Goal: Find contact information: Find contact information

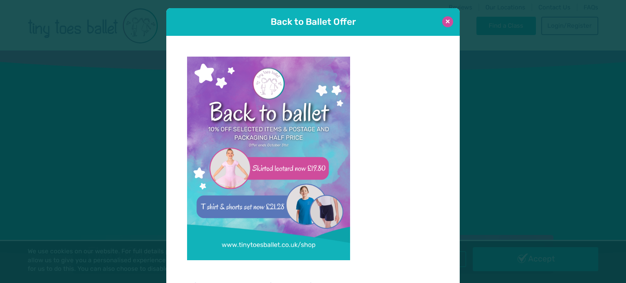
click at [447, 18] on button at bounding box center [447, 21] width 11 height 11
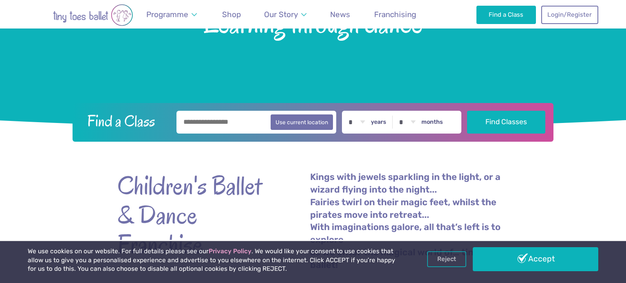
scroll to position [204, 0]
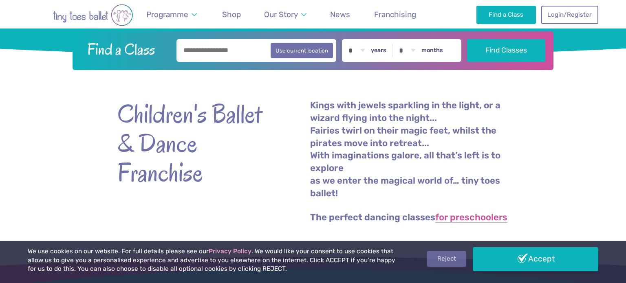
click at [455, 266] on link "Reject" at bounding box center [446, 258] width 39 height 15
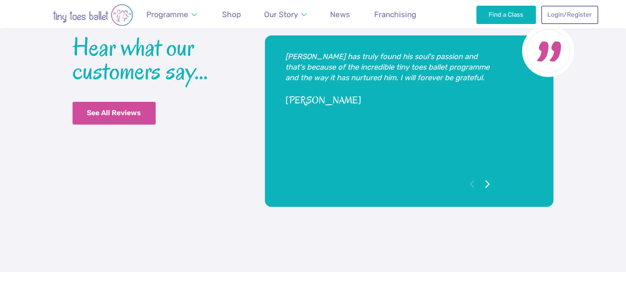
scroll to position [2062, 0]
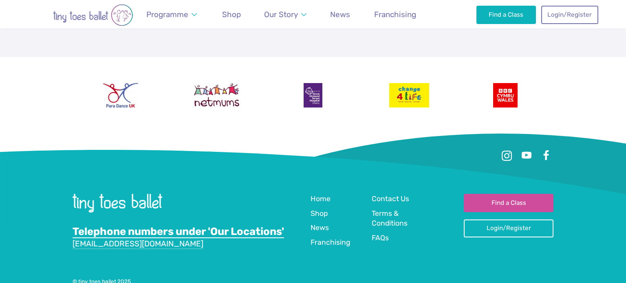
click at [269, 225] on link "Telephone numbers under 'Our Locations'" at bounding box center [178, 231] width 211 height 13
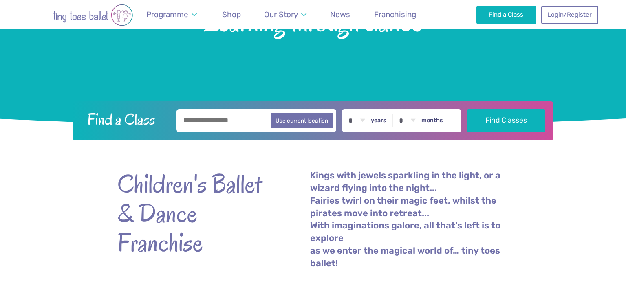
scroll to position [0, 0]
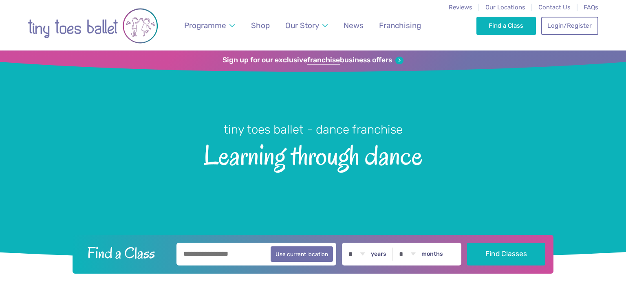
click at [549, 8] on span "Contact Us" at bounding box center [554, 7] width 32 height 7
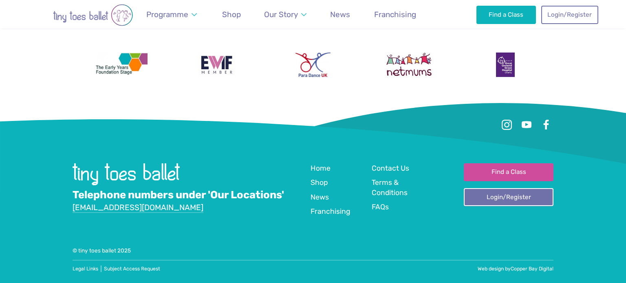
scroll to position [819, 0]
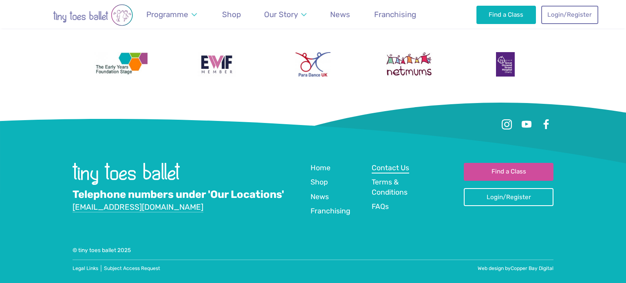
click at [383, 166] on span "Contact Us" at bounding box center [390, 168] width 37 height 8
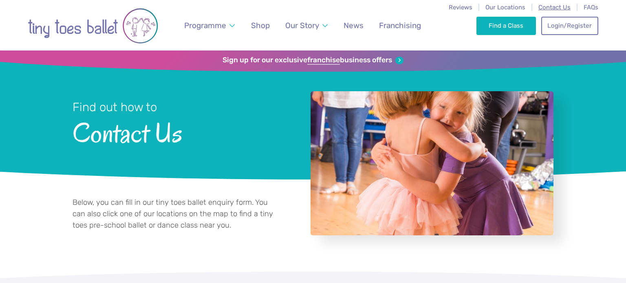
click at [564, 11] on span "Contact Us" at bounding box center [554, 7] width 32 height 7
click at [518, 9] on span "Our Locations" at bounding box center [505, 7] width 40 height 7
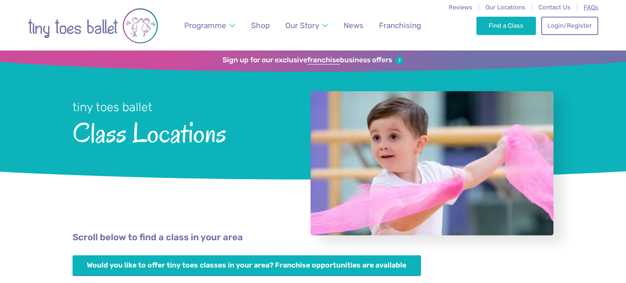
click at [591, 6] on span "FAQs" at bounding box center [590, 7] width 15 height 7
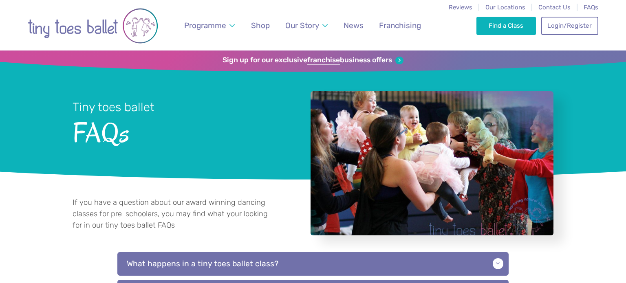
click at [548, 9] on span "Contact Us" at bounding box center [554, 7] width 32 height 7
